Goal: Information Seeking & Learning: Learn about a topic

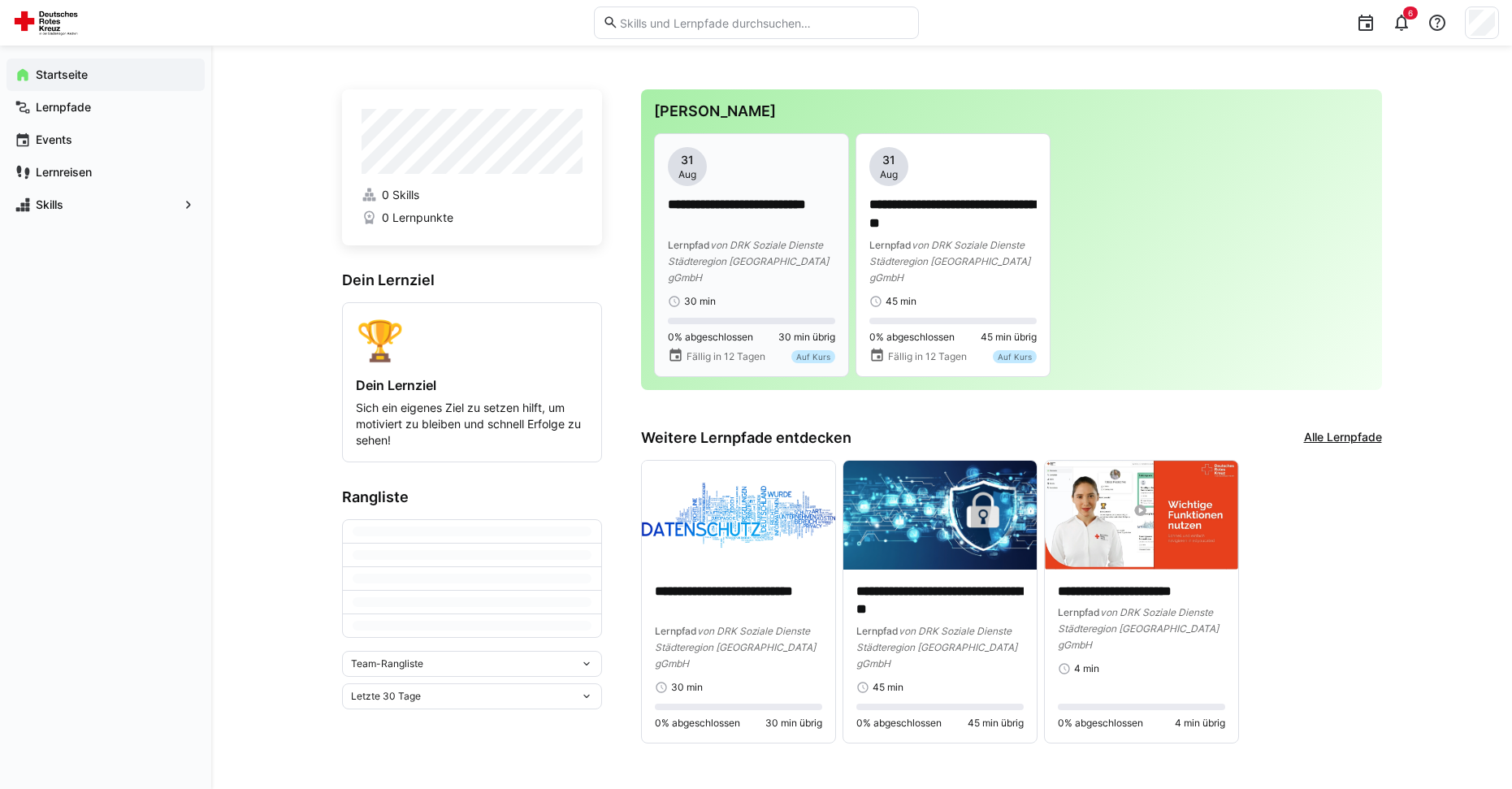
click at [800, 207] on p "**********" at bounding box center [752, 214] width 167 height 38
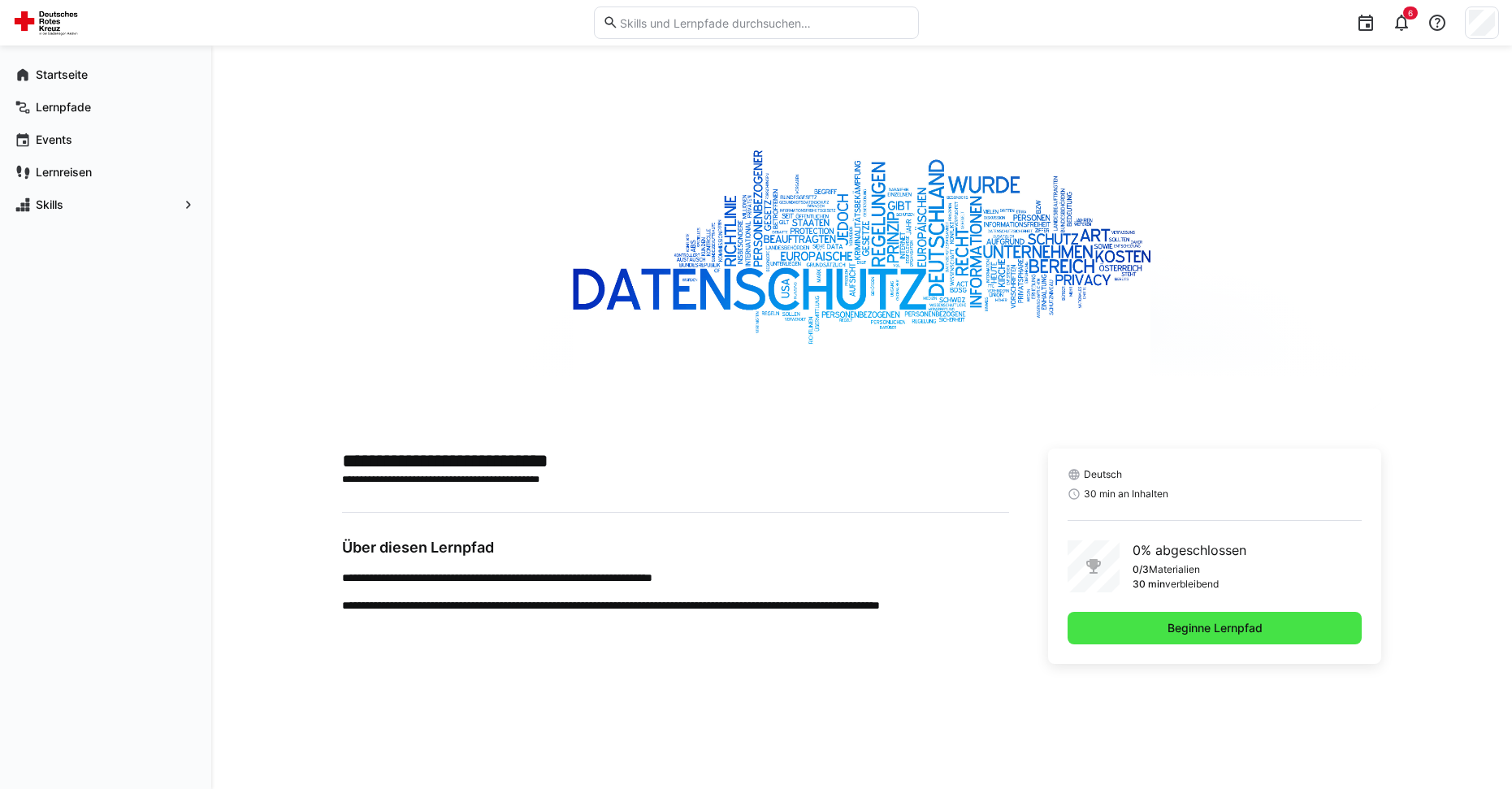
click at [1237, 623] on span "Beginne Lernpfad" at bounding box center [1215, 628] width 100 height 16
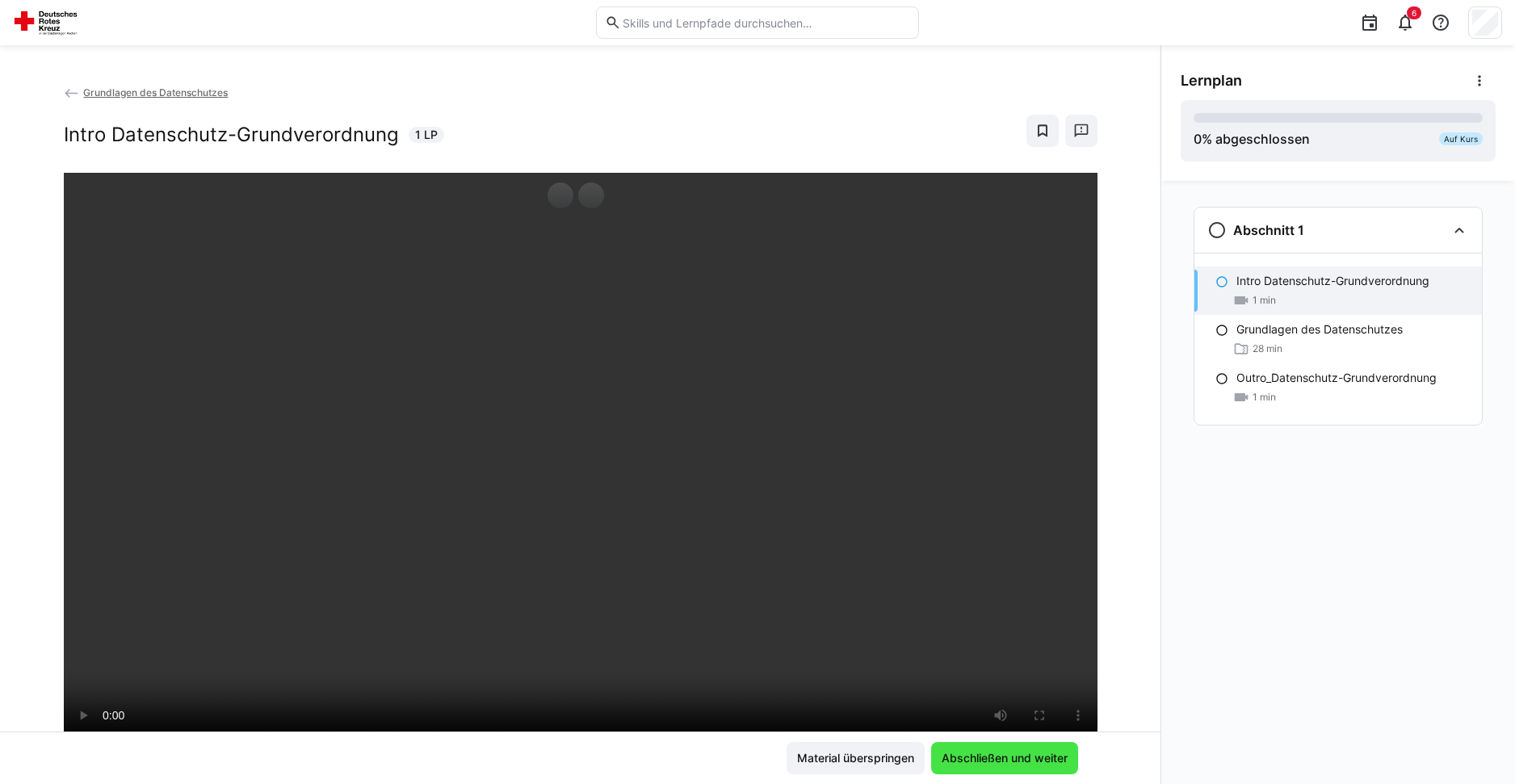
click at [1023, 749] on span "Abschließen und weiter" at bounding box center [1005, 758] width 147 height 33
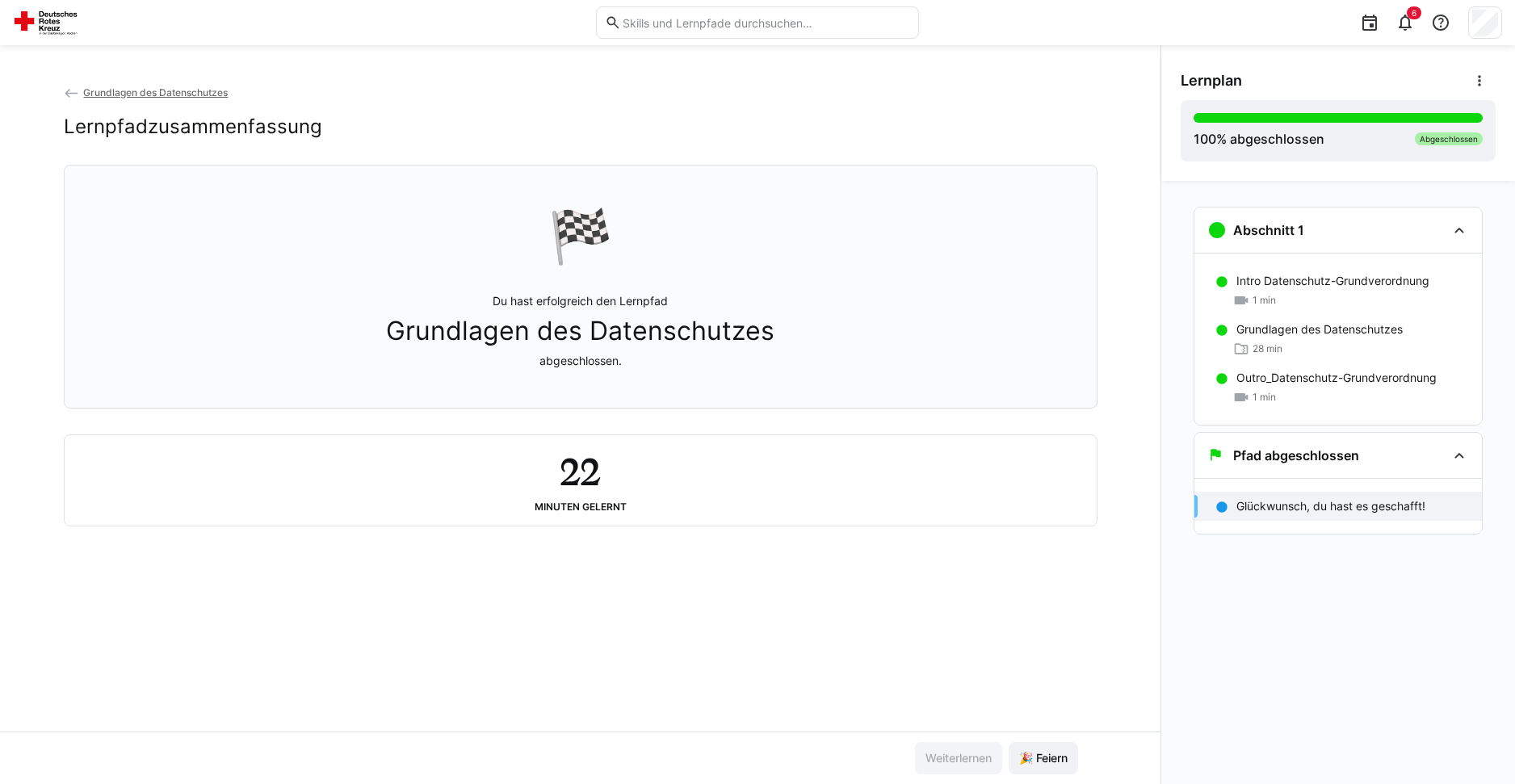
click at [77, 88] on eds-icon at bounding box center [71, 93] width 16 height 16
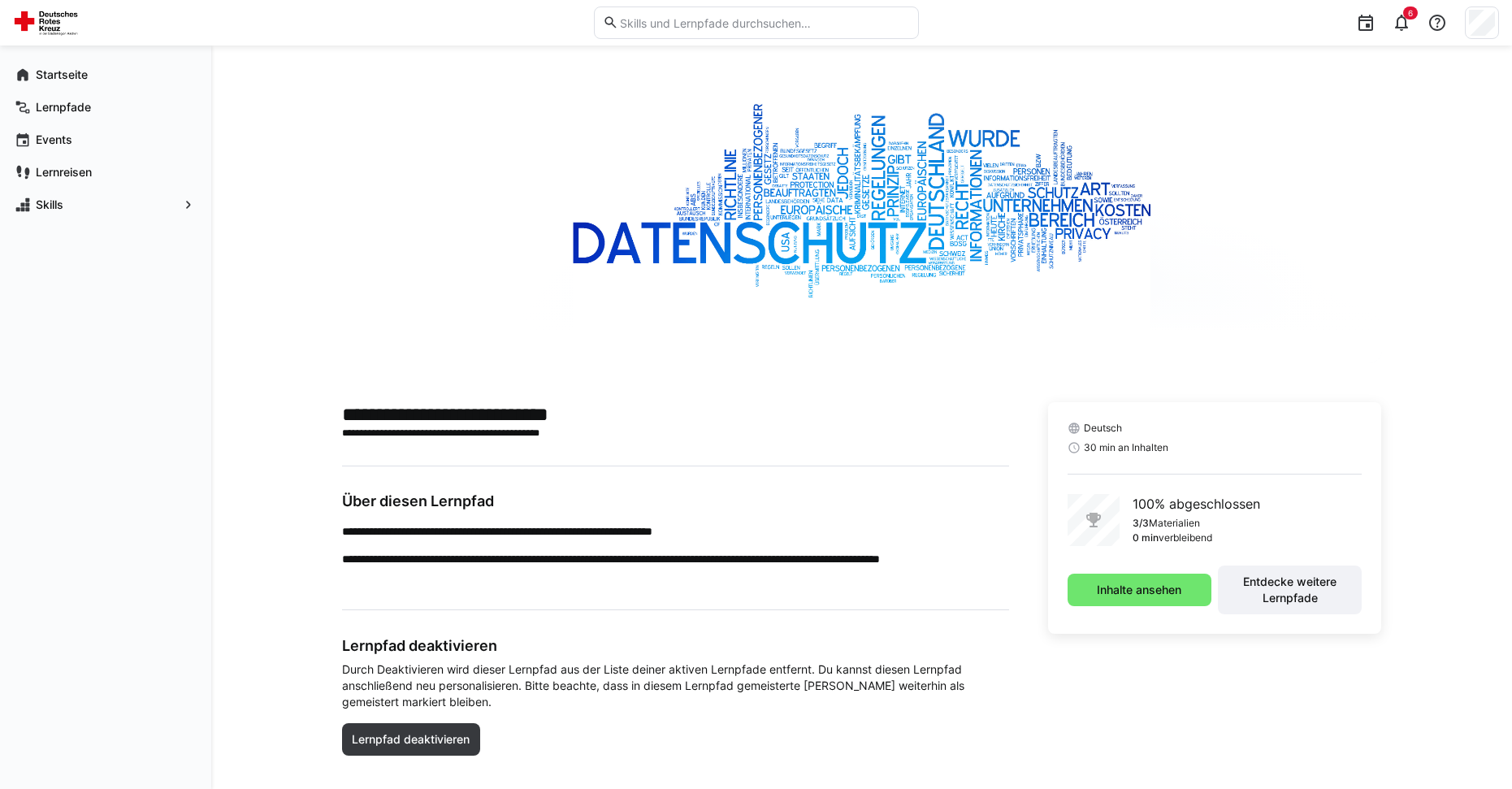
scroll to position [72, 0]
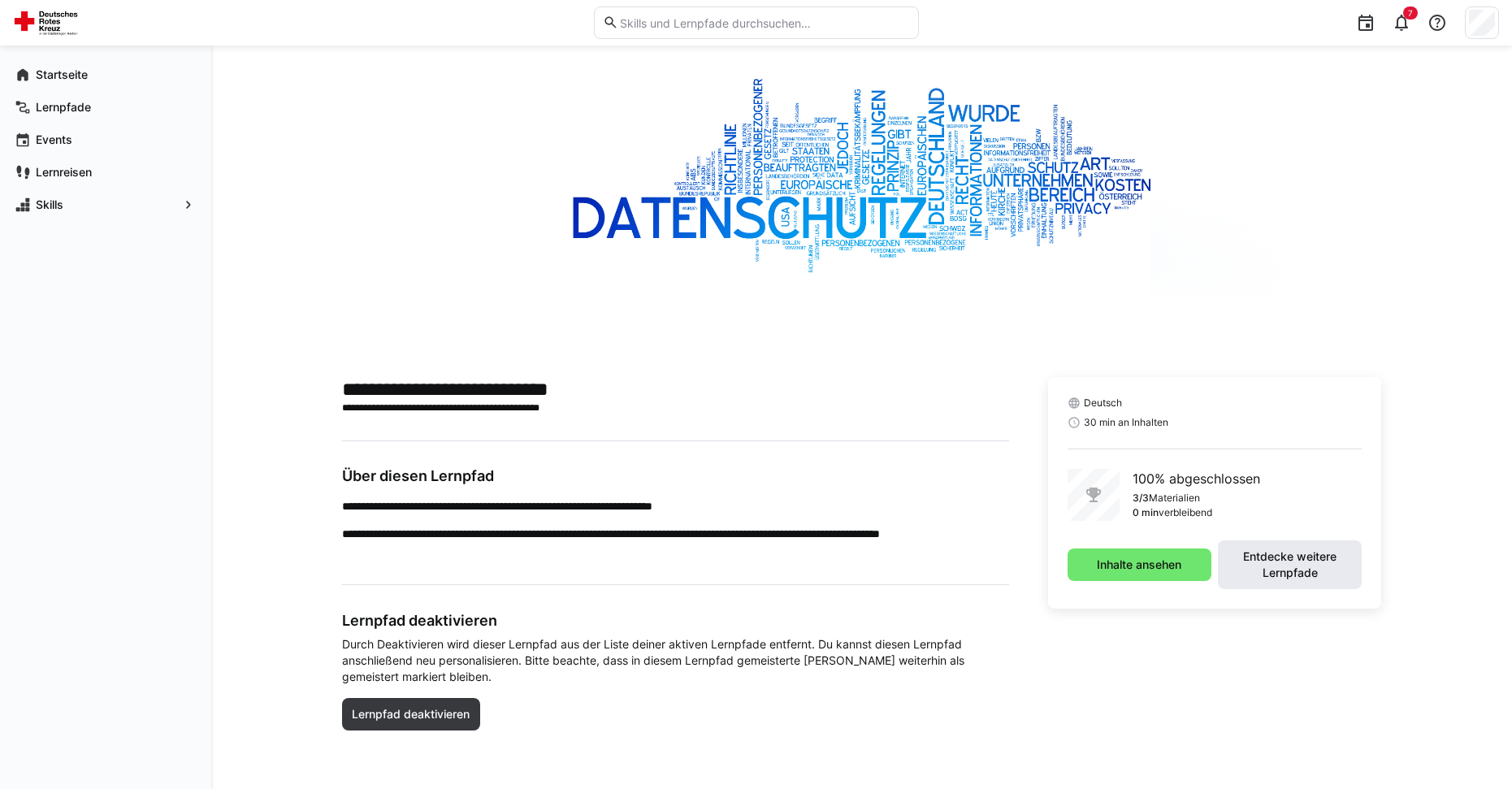
click at [1278, 552] on span "Entdecke weitere Lernpfade" at bounding box center [1290, 565] width 128 height 33
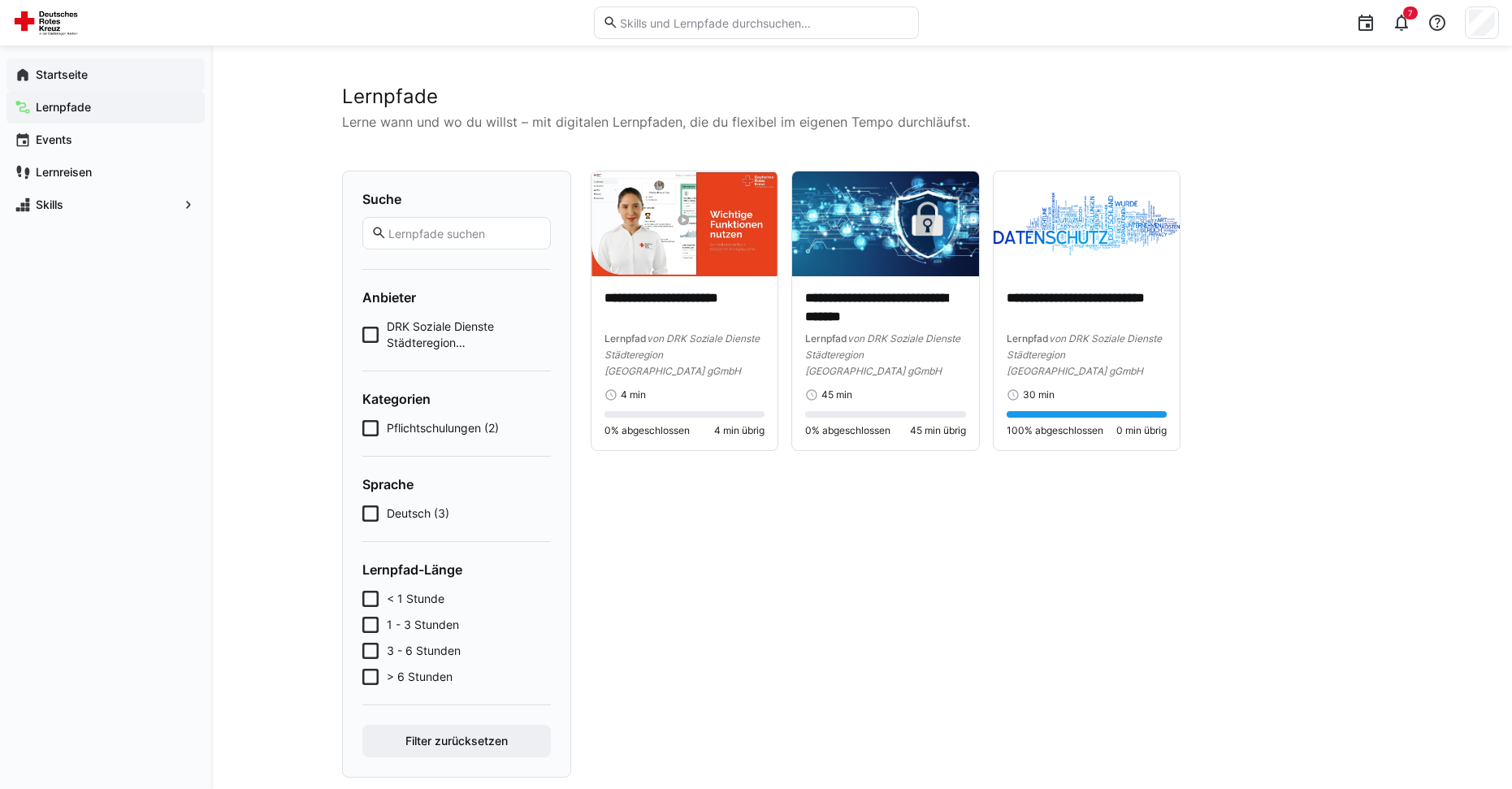
click at [0, 0] on app-navigation-label "Startseite" at bounding box center [0, 0] width 0 height 0
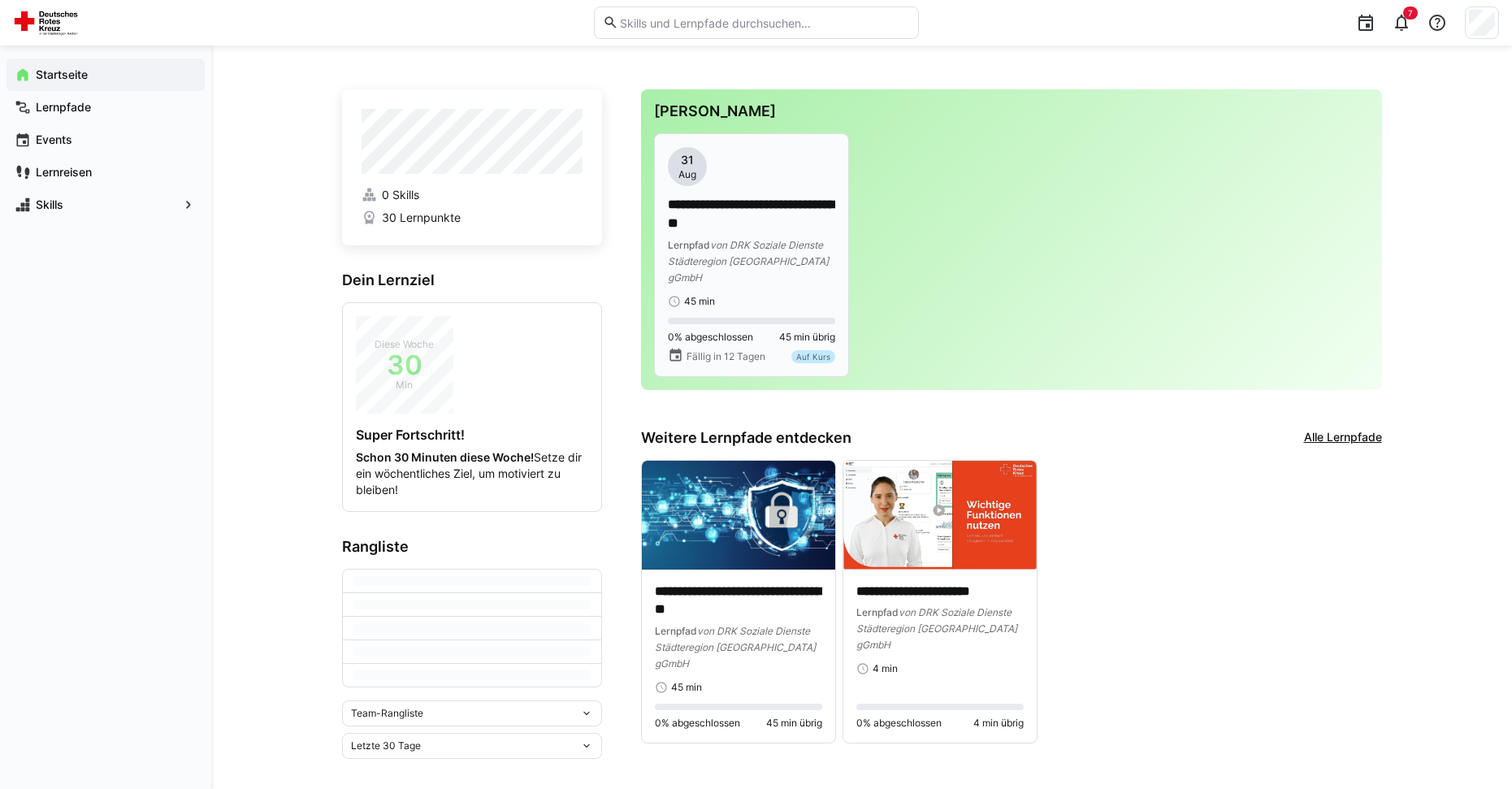
click at [764, 213] on p "**********" at bounding box center [752, 214] width 167 height 38
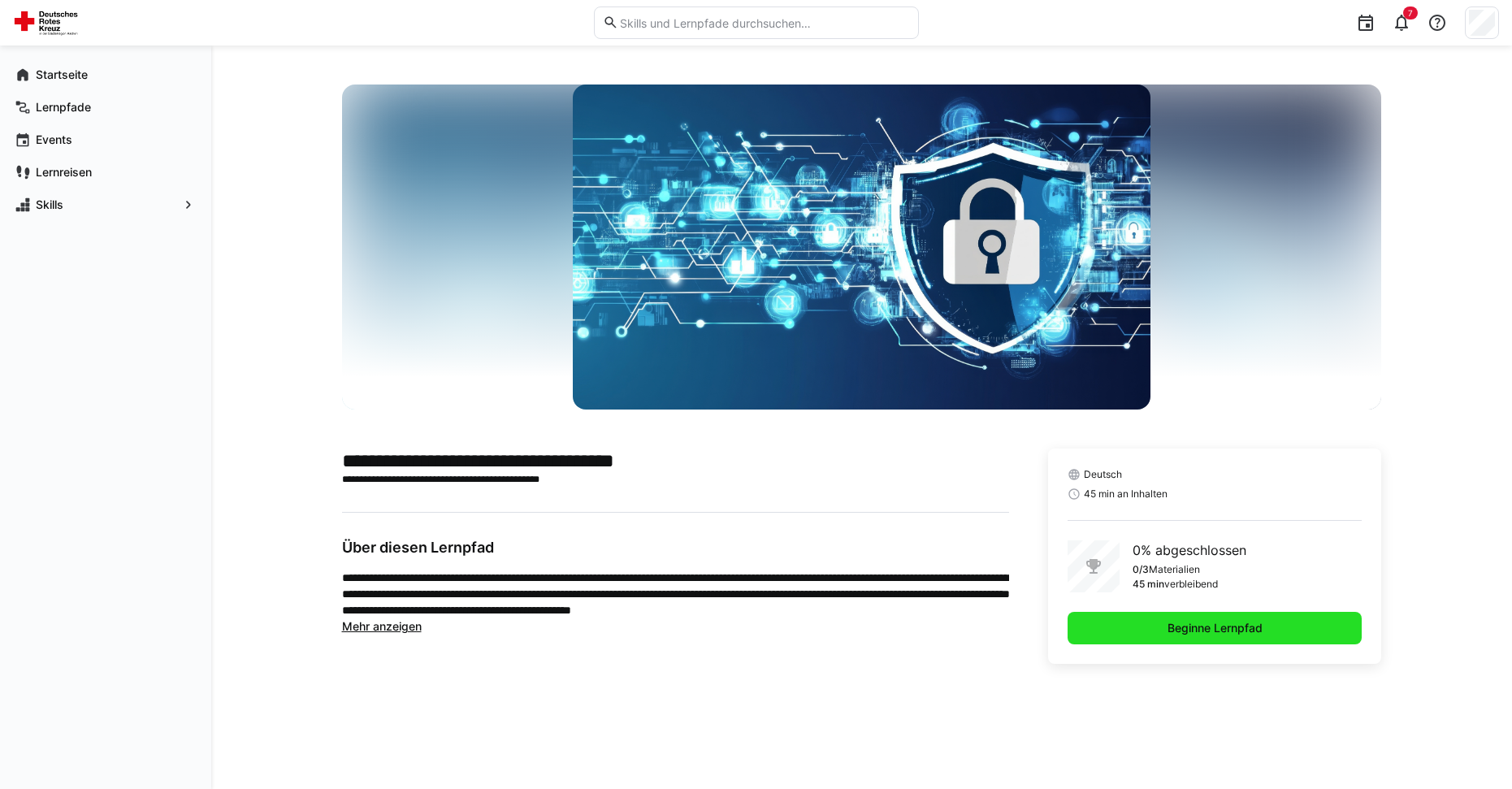
click at [1266, 636] on span "Beginne Lernpfad" at bounding box center [1215, 628] width 295 height 33
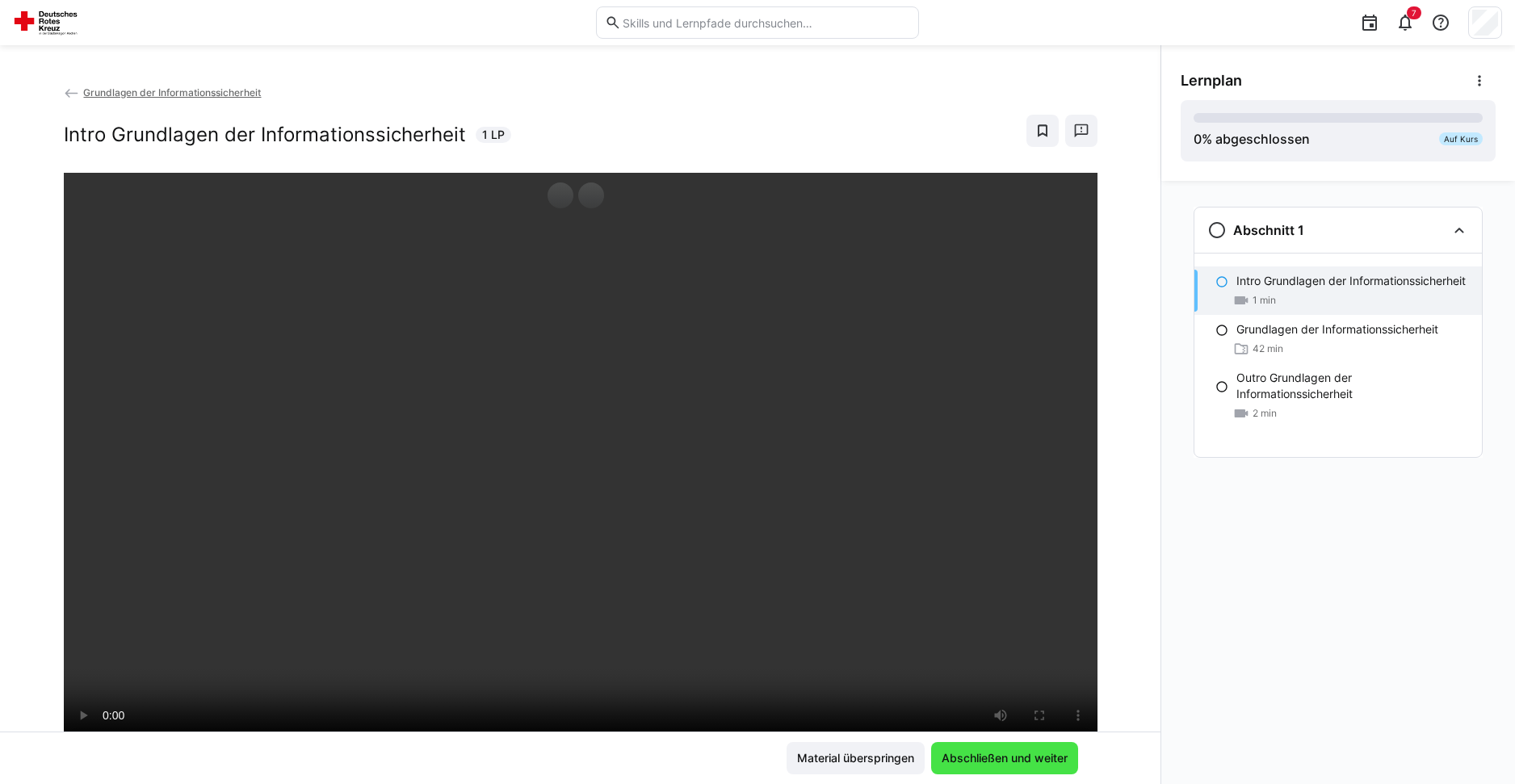
click at [977, 758] on span "Abschließen und weiter" at bounding box center [1005, 757] width 131 height 16
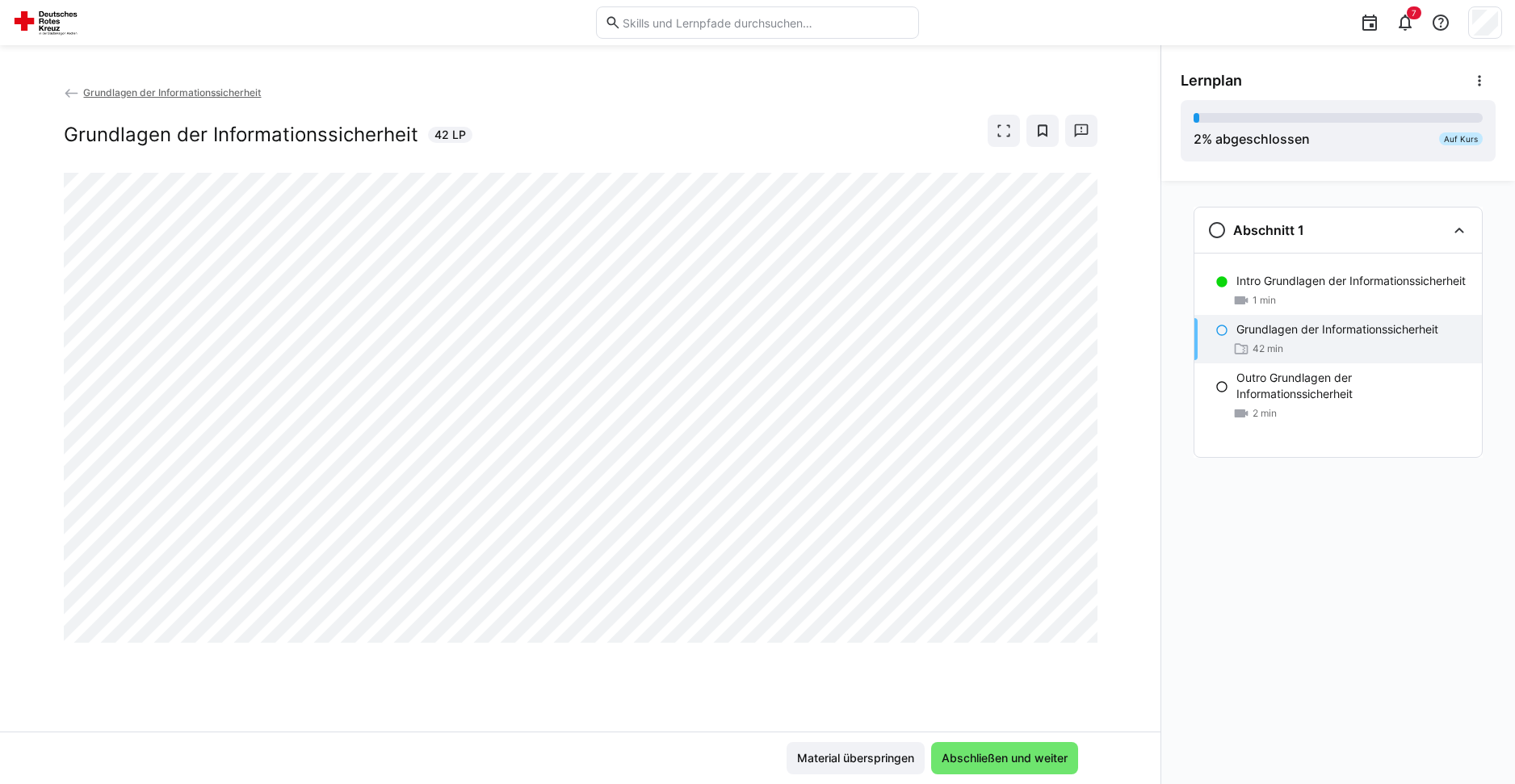
click at [1104, 613] on div "Grundlagen der Informationssicherheit Grundlagen der Informationssicherheit 42 …" at bounding box center [580, 407] width 1160 height 648
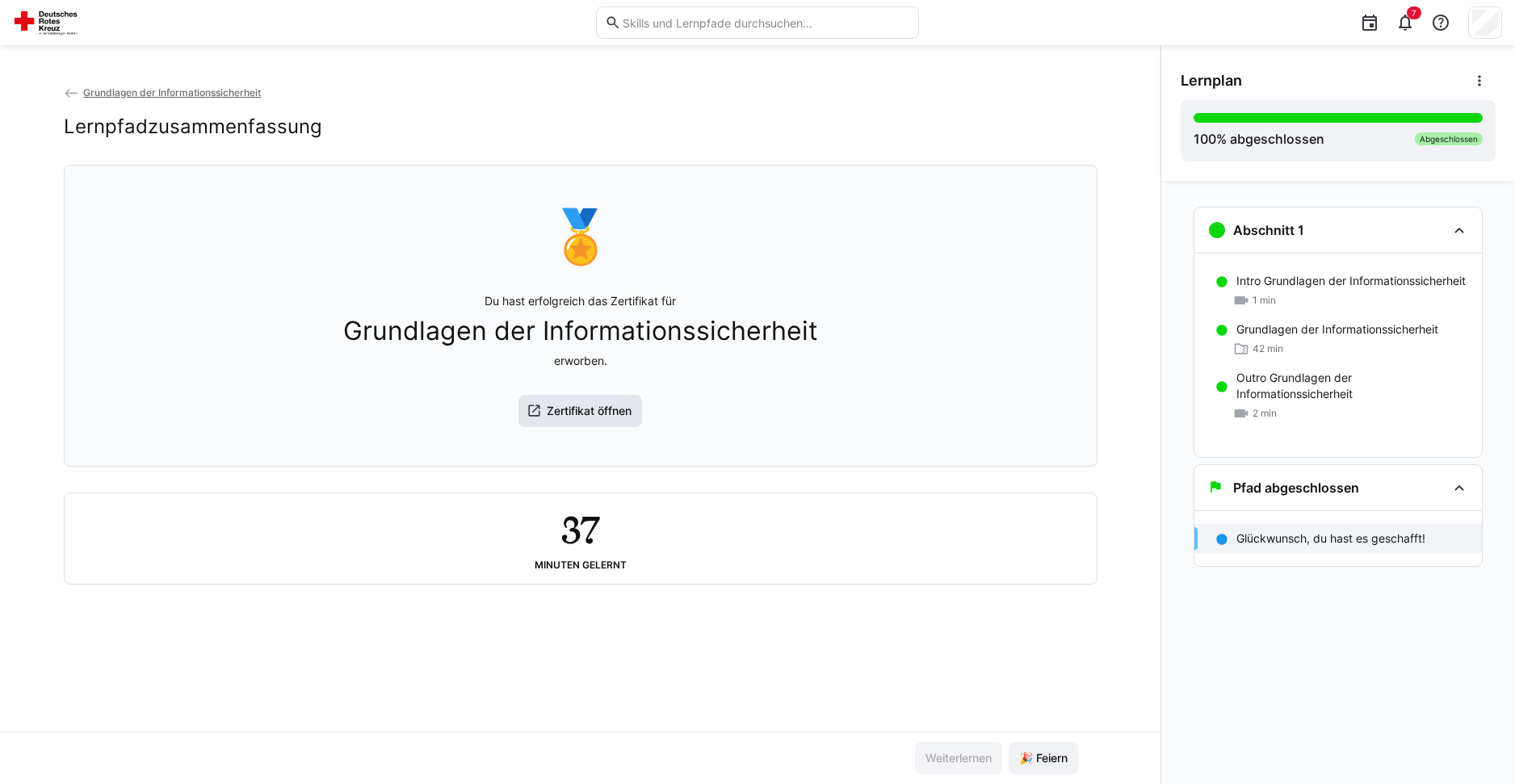
click at [595, 416] on span "Zertifikat öffnen" at bounding box center [588, 410] width 89 height 16
click at [58, 86] on div "Grundlagen der Informationssicherheit Lernpfadzusammenfassung 🏅 Du hast erfolgr…" at bounding box center [580, 407] width 1160 height 648
click at [68, 93] on eds-icon at bounding box center [71, 93] width 16 height 16
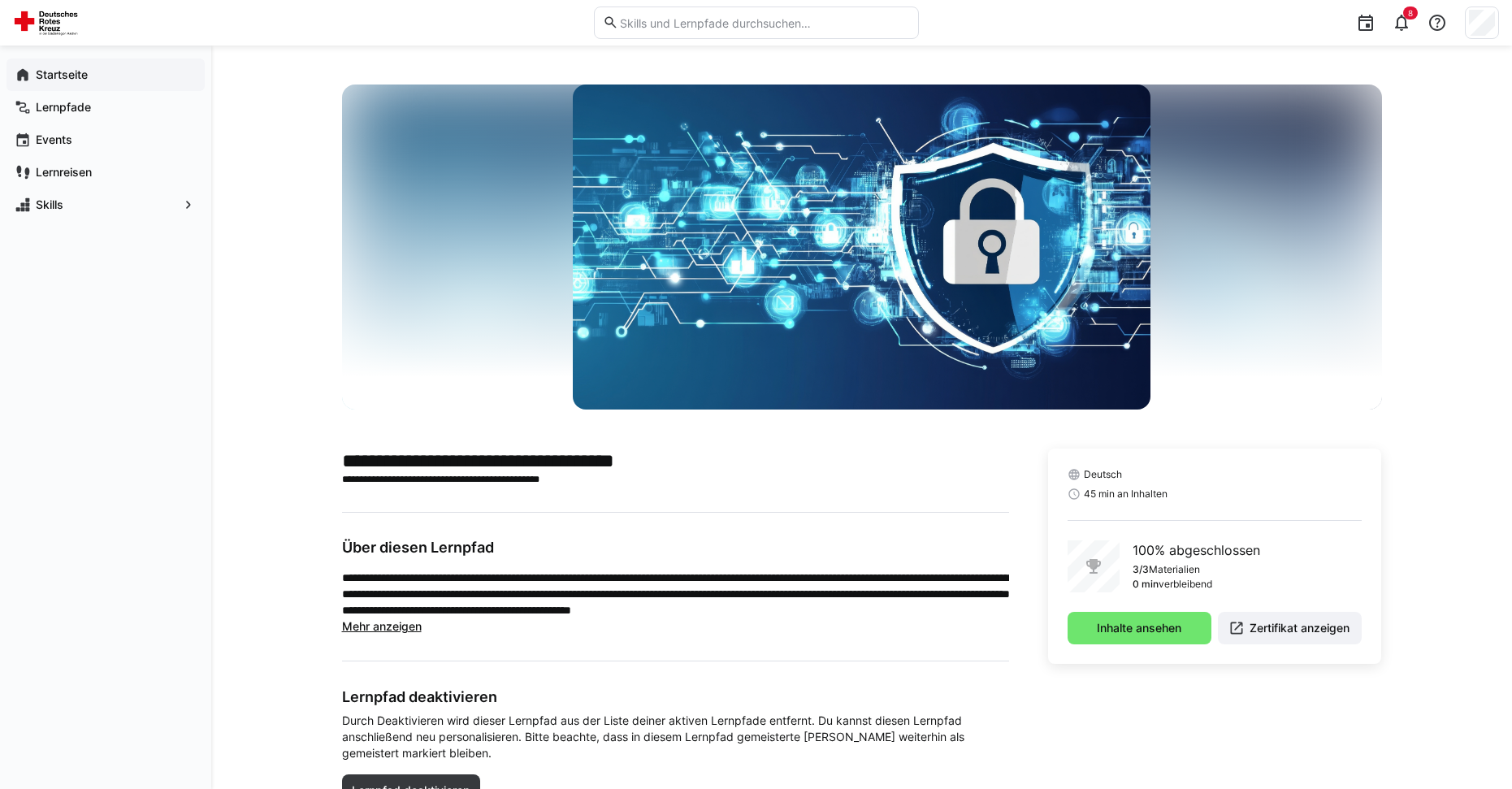
click at [0, 0] on app-navigation-label "Startseite" at bounding box center [0, 0] width 0 height 0
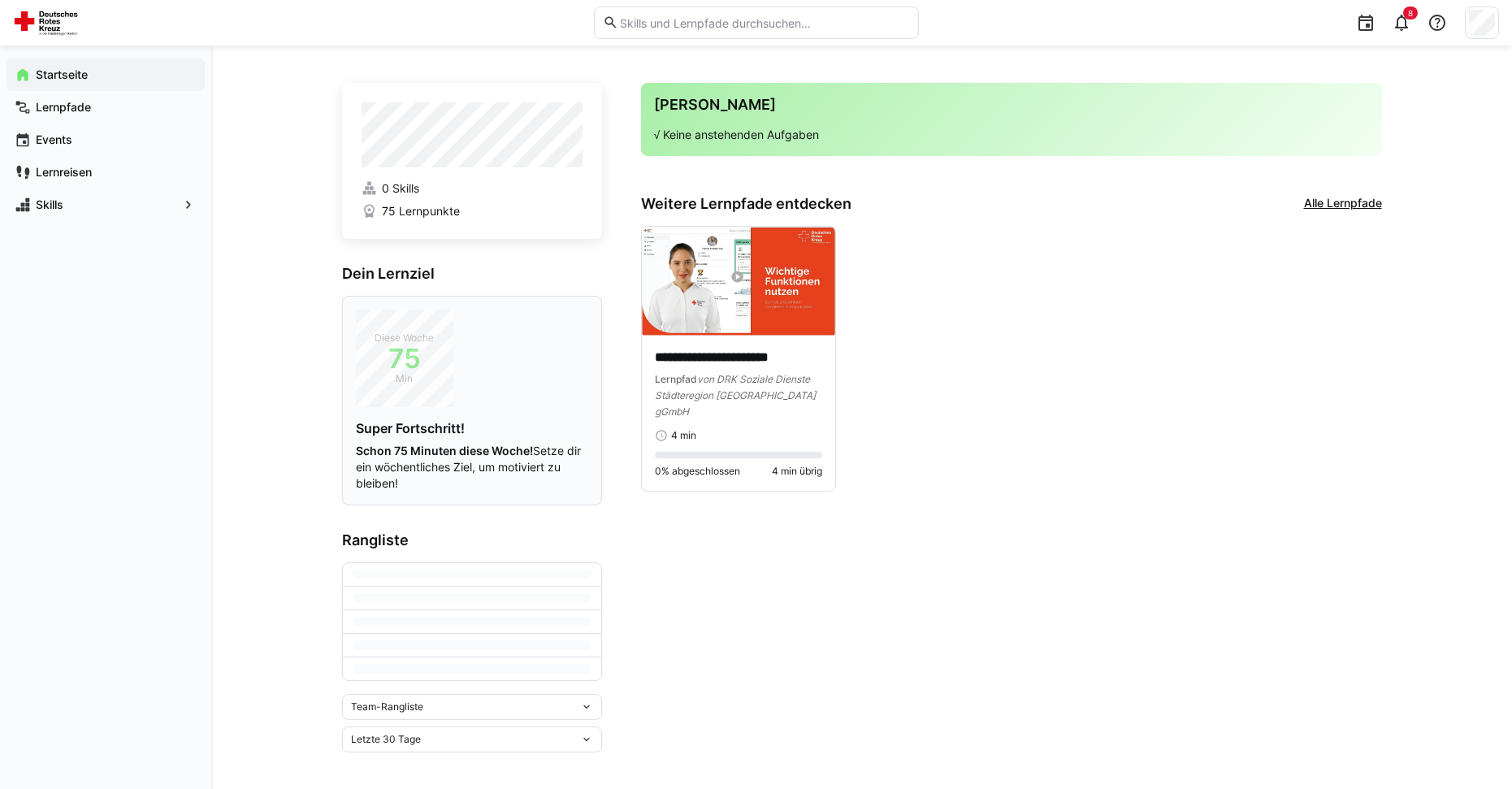
scroll to position [9, 0]
click at [520, 389] on div "Diese Woche 75 Min Super Fortschritt! Schon 75 Minuten diese Woche! Setze dir e…" at bounding box center [472, 398] width 232 height 182
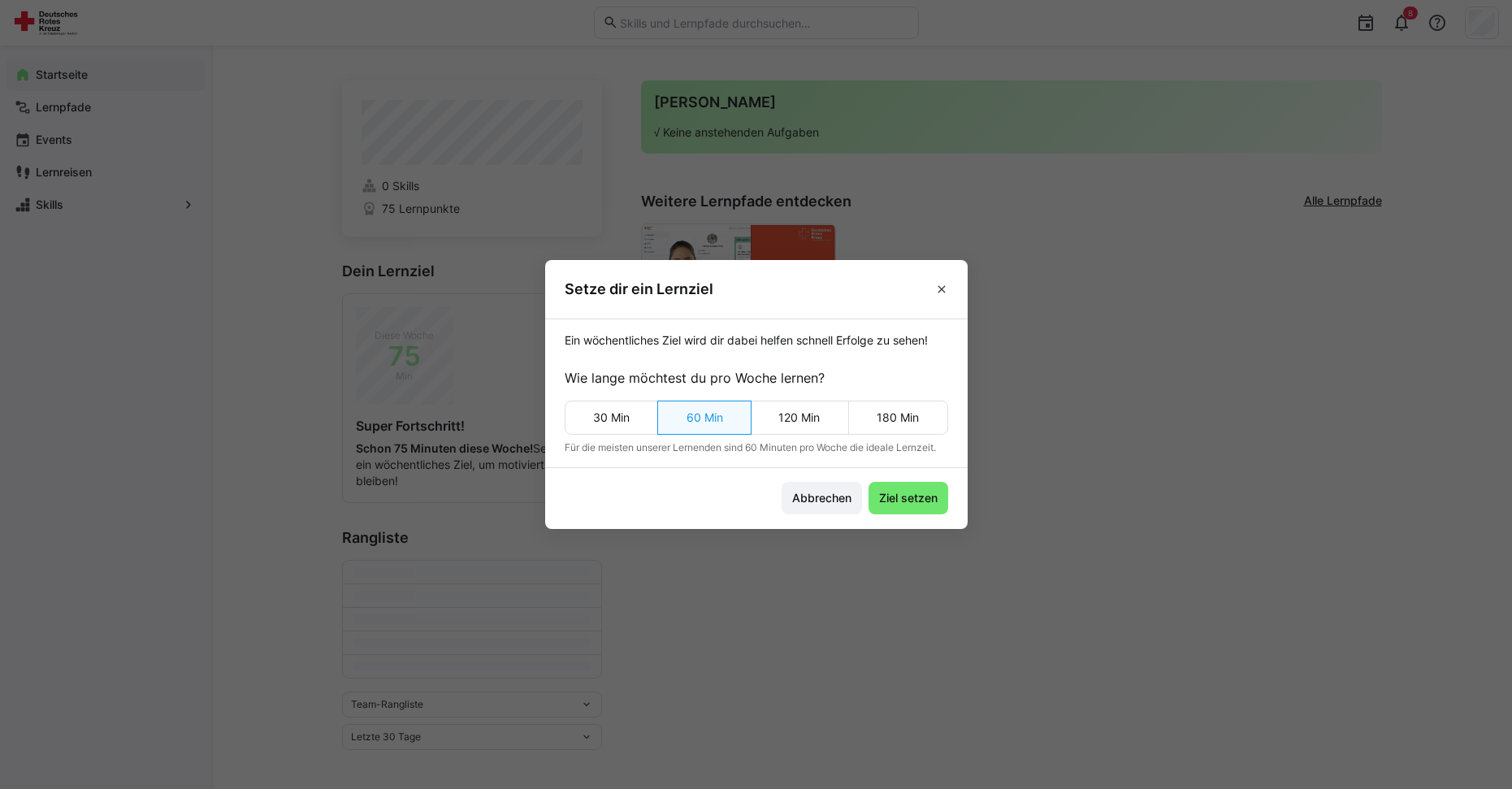
click at [980, 278] on eds-dialog "Setze dir ein Lernziel Ein wöchentliches Ziel wird dir dabei helfen schnell Erf…" at bounding box center [756, 394] width 1512 height 789
click at [948, 285] on eds-icon at bounding box center [941, 288] width 13 height 13
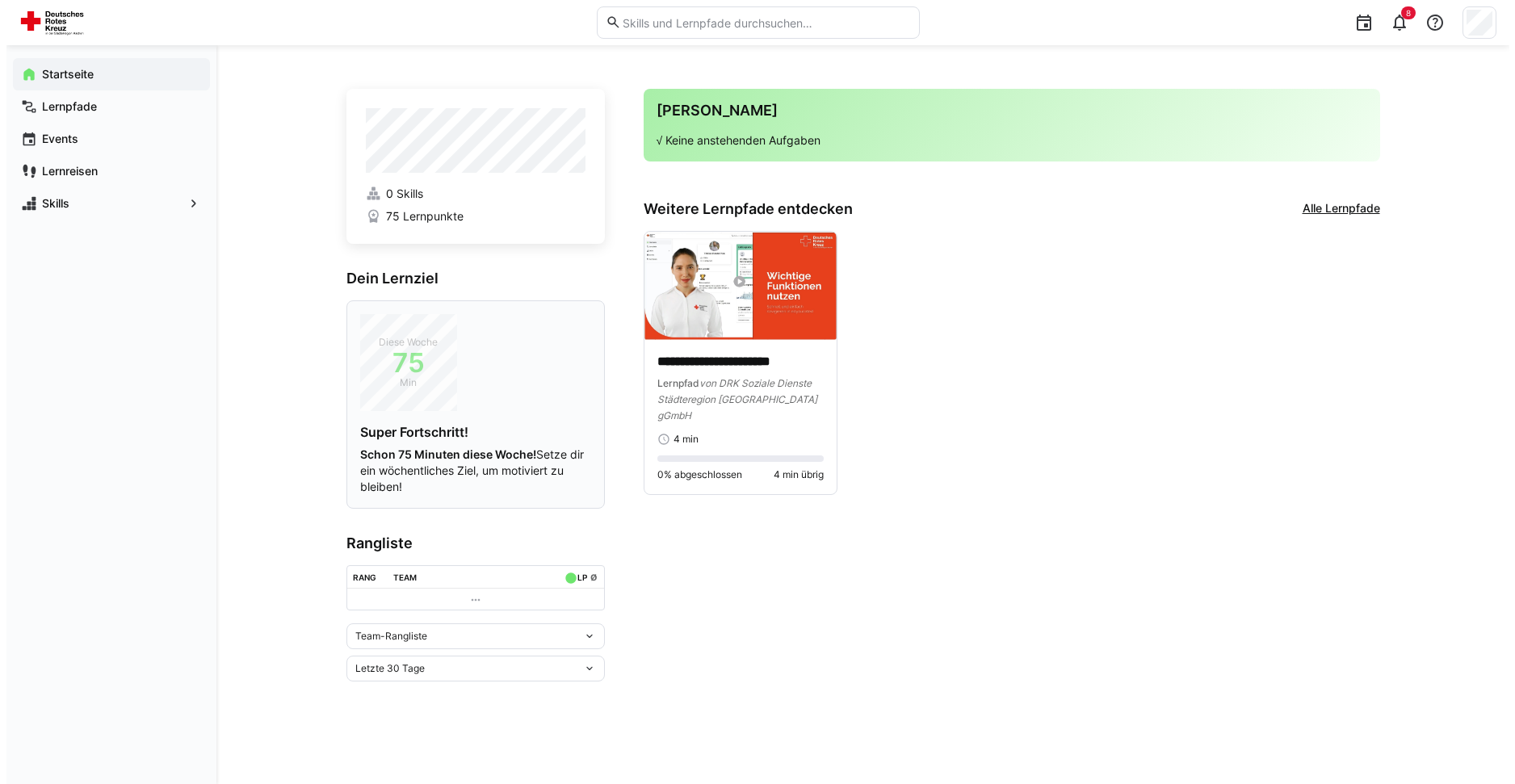
scroll to position [0, 0]
click at [78, 113] on span "Lernpfade" at bounding box center [113, 106] width 162 height 16
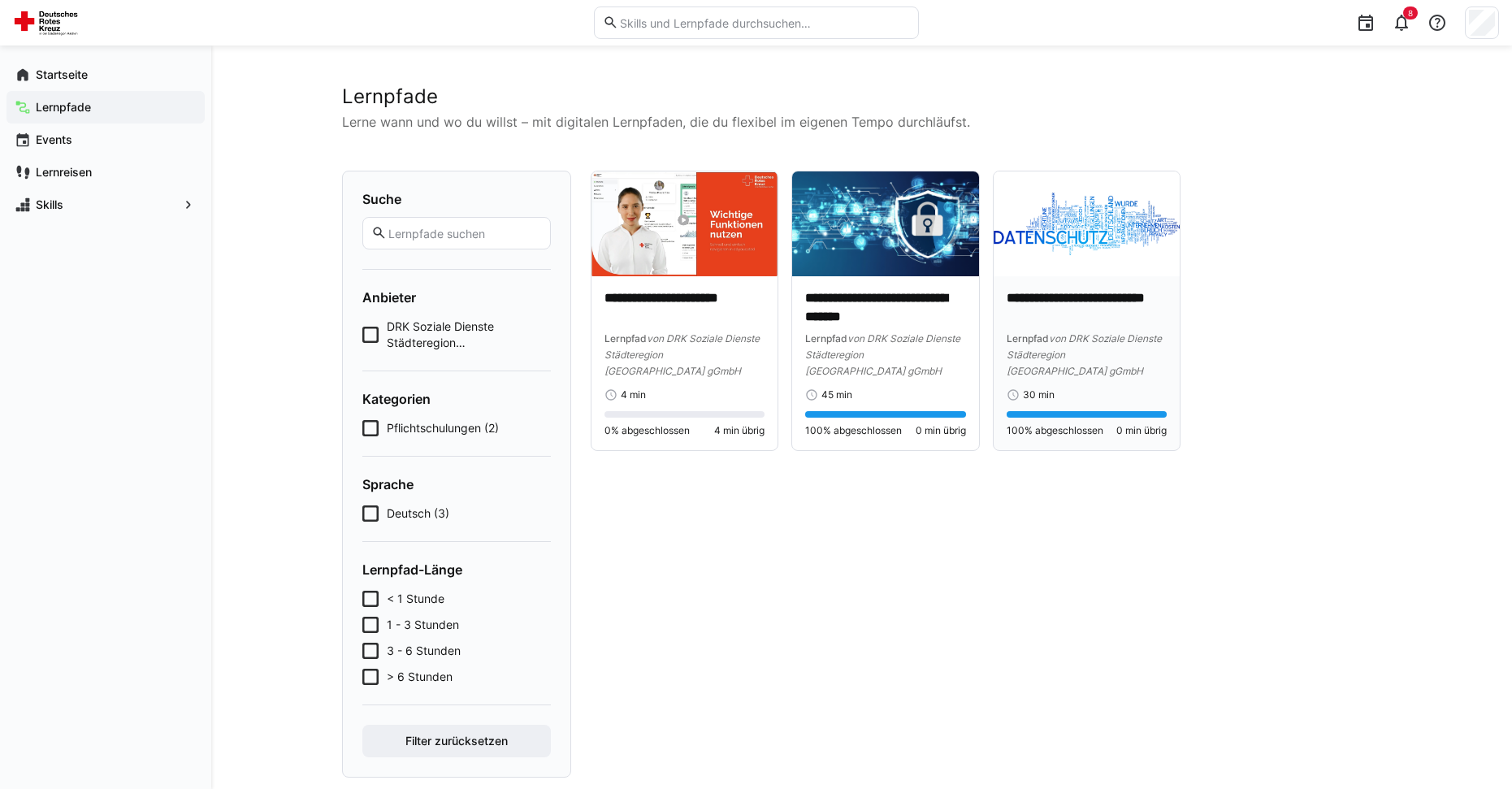
click at [1092, 281] on div "**********" at bounding box center [1086, 364] width 187 height 174
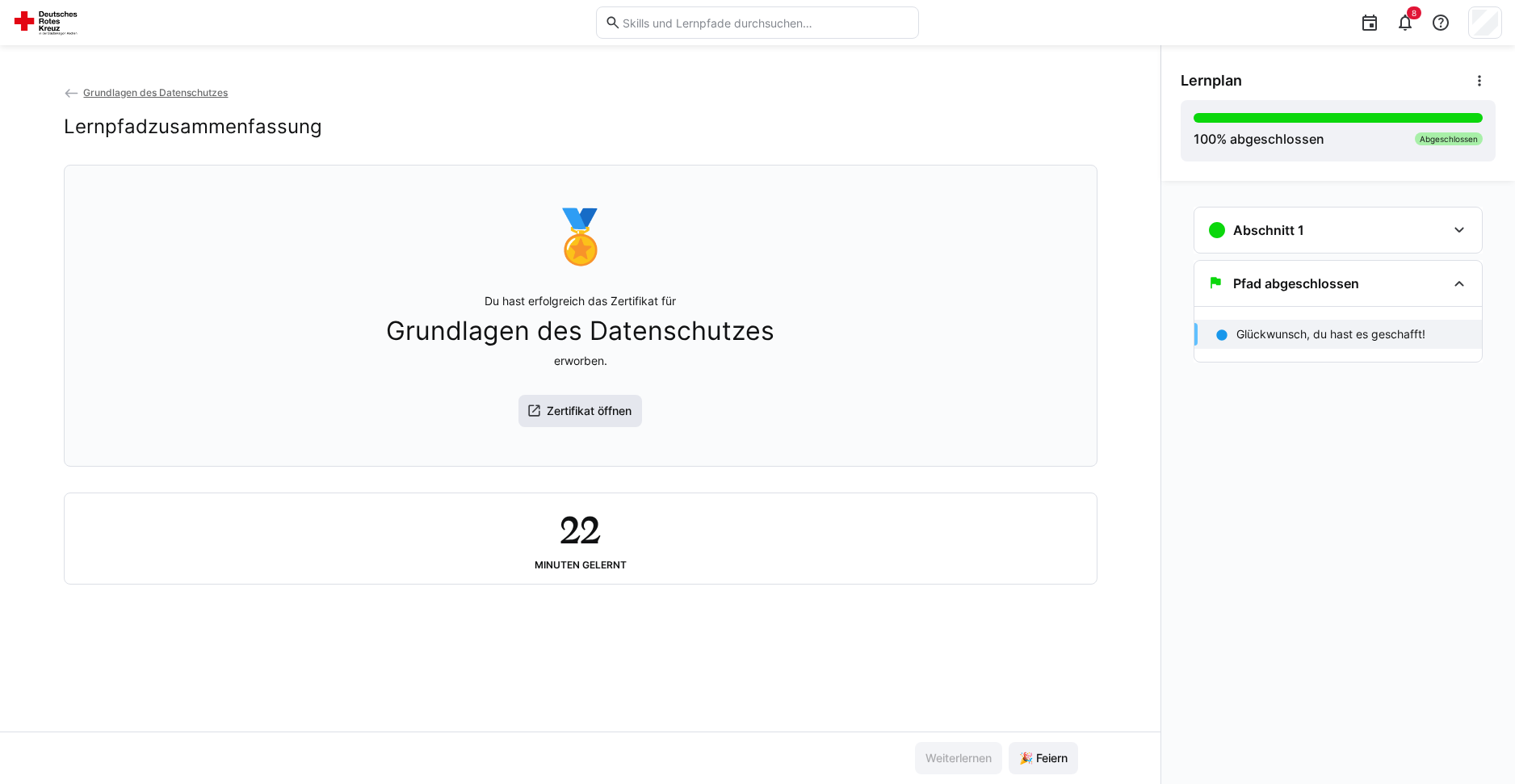
click at [540, 413] on eds-icon at bounding box center [534, 410] width 16 height 16
click at [64, 96] on eds-icon at bounding box center [71, 93] width 16 height 16
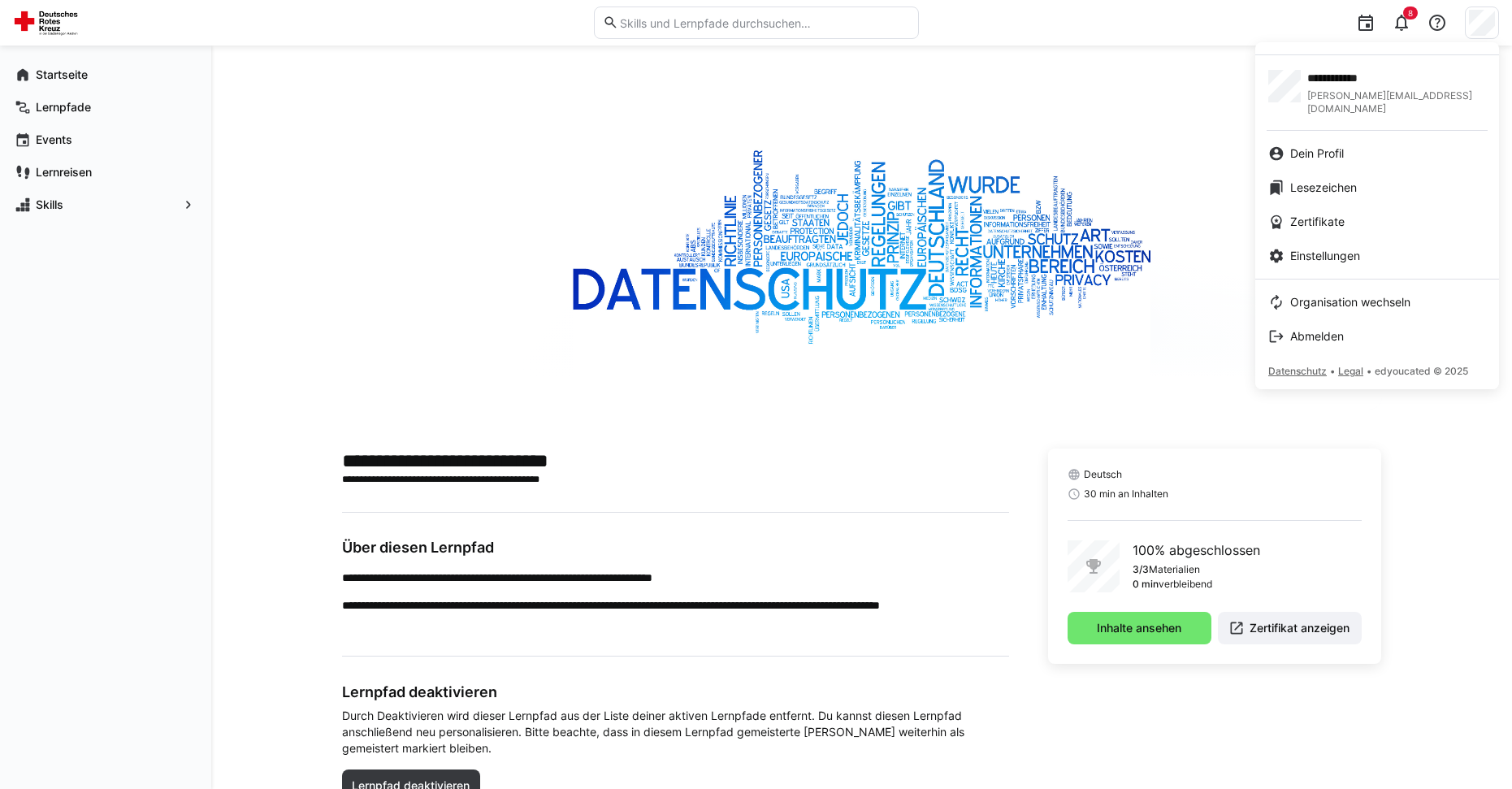
click at [30, 79] on div at bounding box center [756, 394] width 1512 height 789
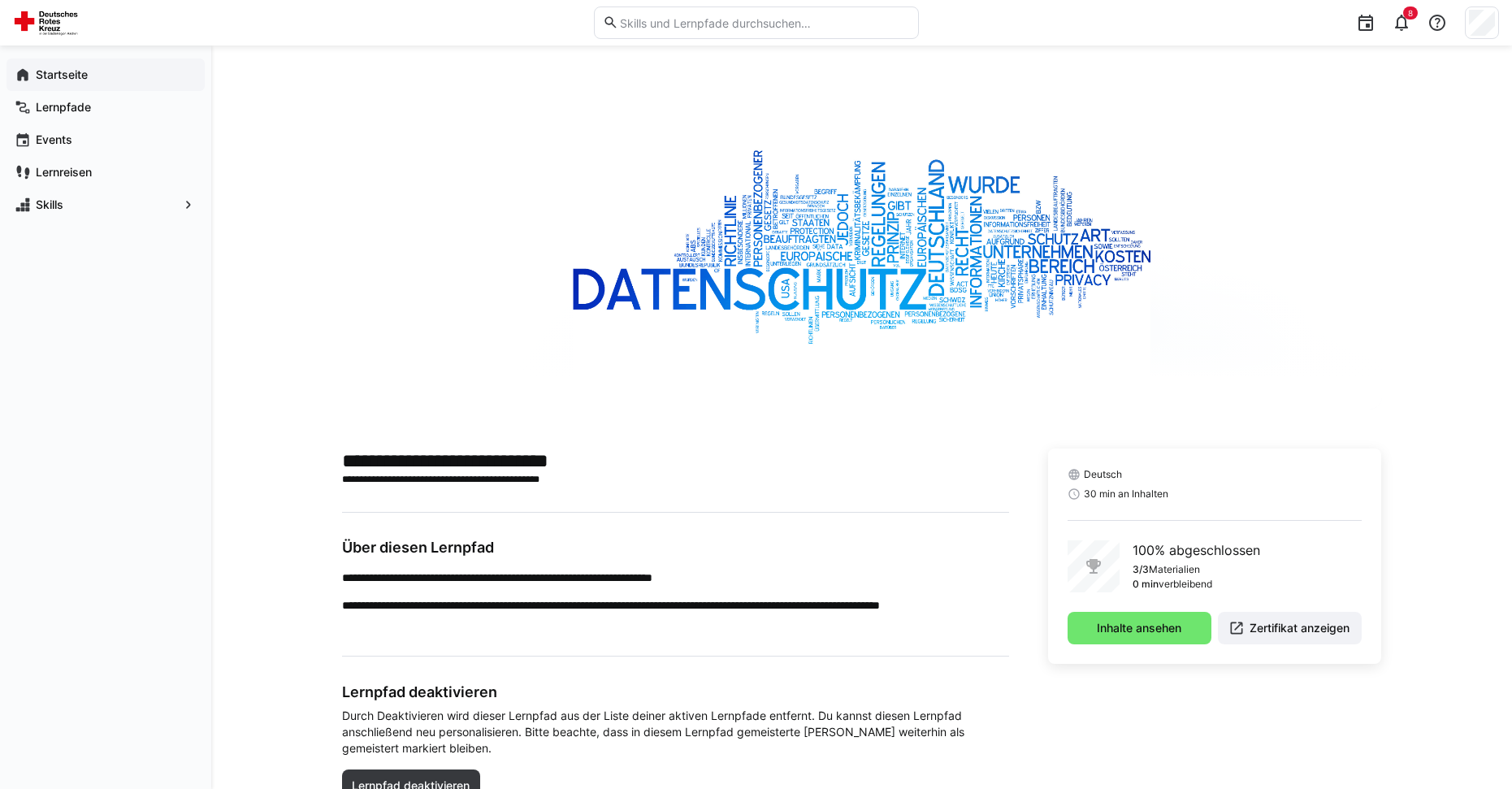
click at [0, 0] on app-navigation-label "Startseite" at bounding box center [0, 0] width 0 height 0
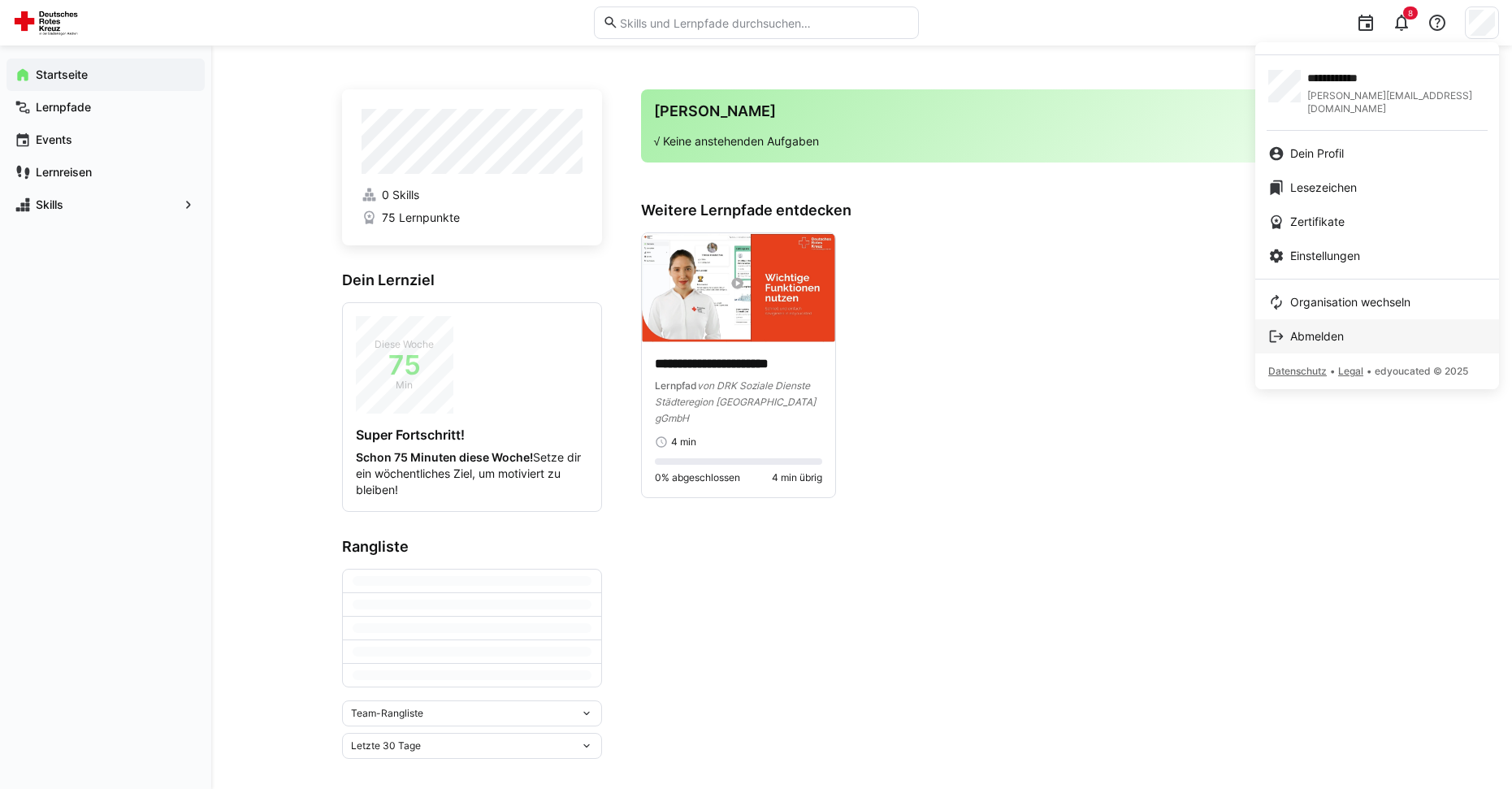
click at [1351, 319] on link "Abmelden" at bounding box center [1378, 336] width 244 height 34
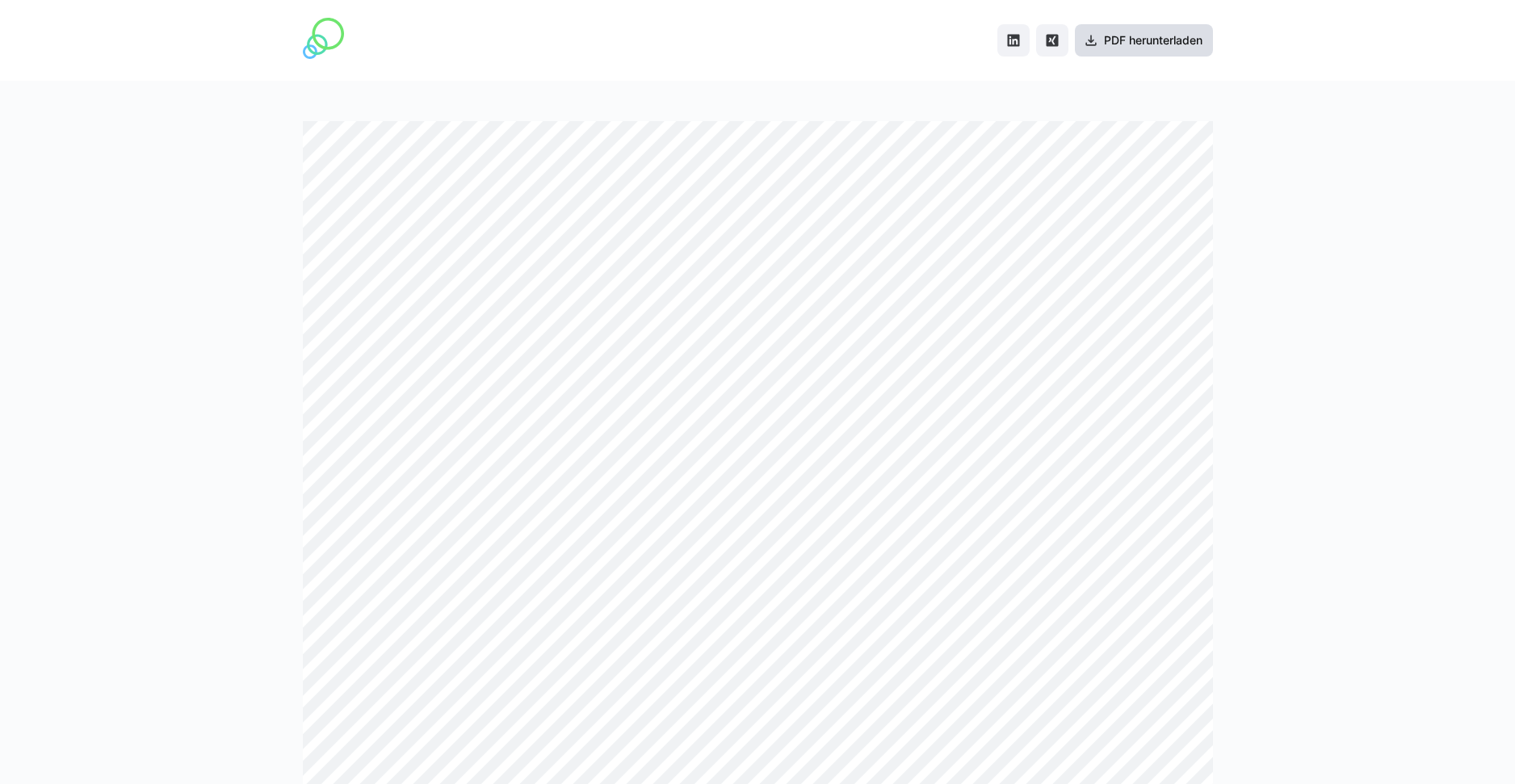
click at [1144, 49] on span "PDF herunterladen" at bounding box center [1144, 40] width 138 height 33
click at [1156, 47] on span "PDF herunterladen" at bounding box center [1154, 40] width 104 height 16
